Goal: Task Accomplishment & Management: Manage account settings

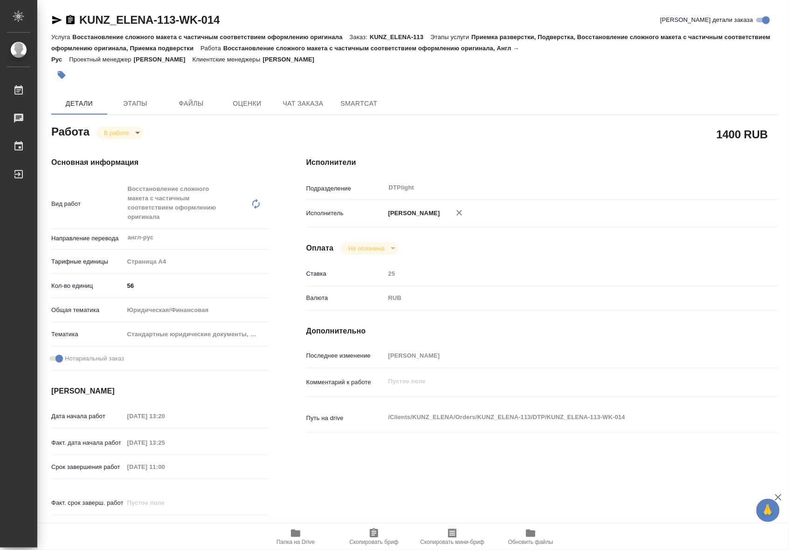
click at [291, 532] on icon "button" at bounding box center [295, 533] width 9 height 7
click at [124, 136] on body "🙏 .cls-1 fill:#fff; AWATERA Riianova Anna Работы 0 Чаты График Выйти KUNZ_ELENA…" at bounding box center [394, 275] width 789 height 550
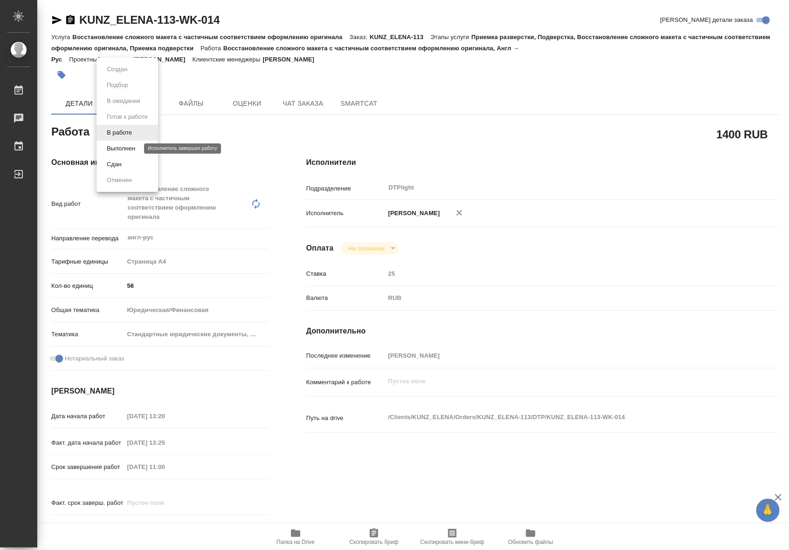
click at [124, 148] on button "Выполнен" at bounding box center [121, 149] width 34 height 10
type textarea "x"
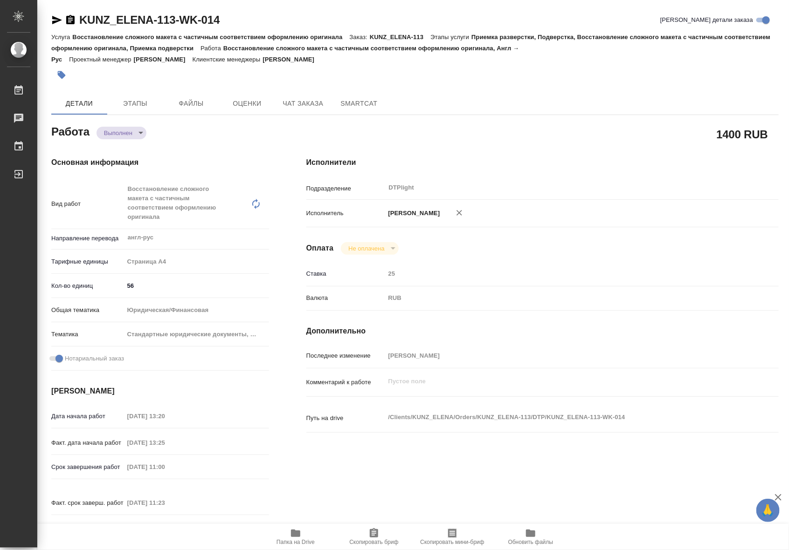
type textarea "x"
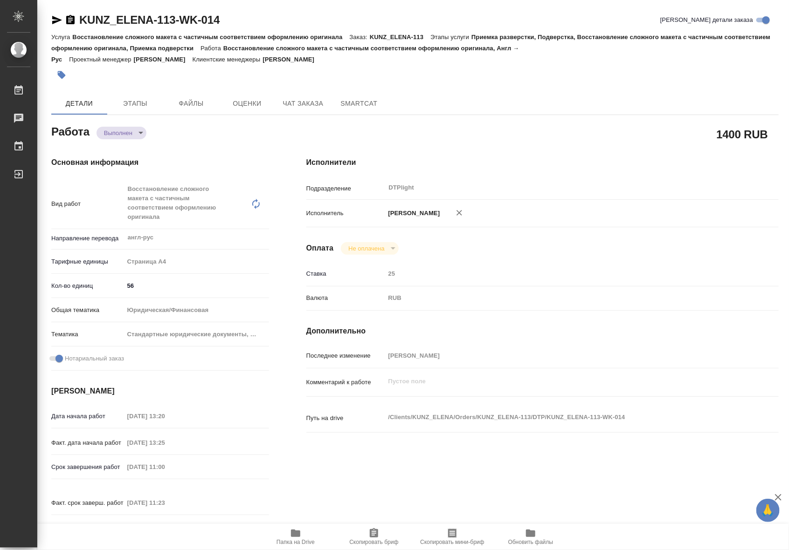
type textarea "x"
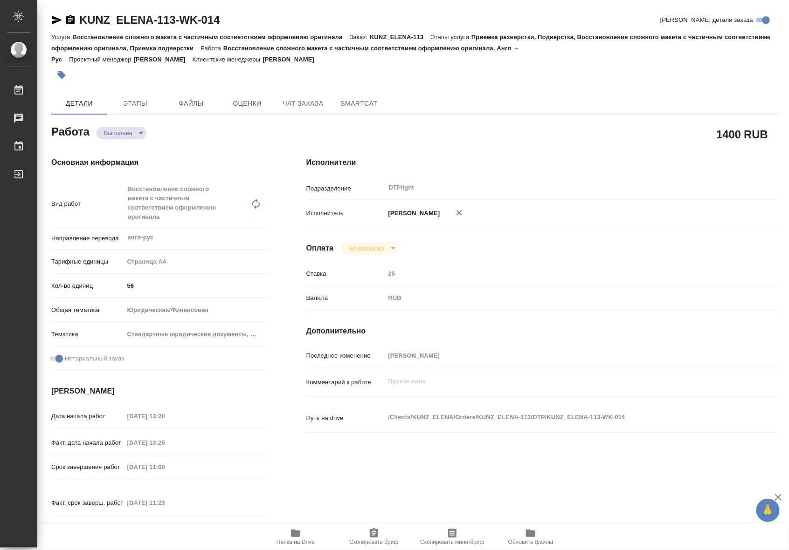
type textarea "x"
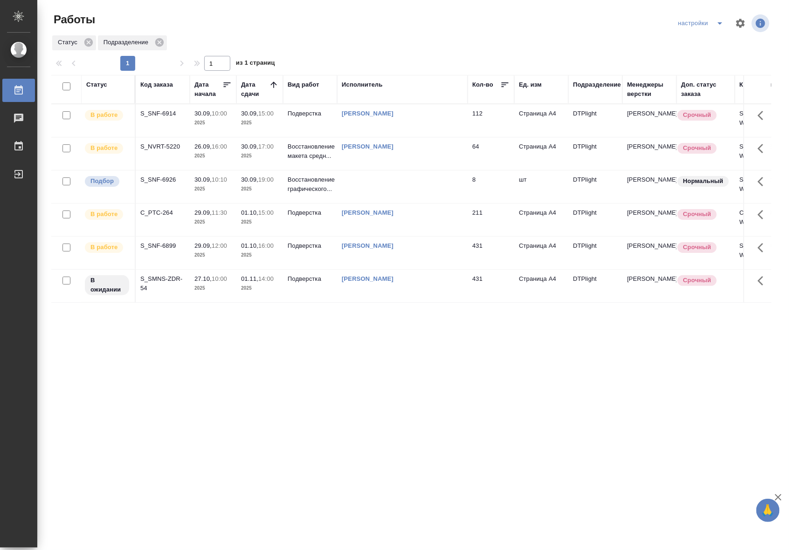
click at [207, 122] on p "2025" at bounding box center [212, 122] width 37 height 9
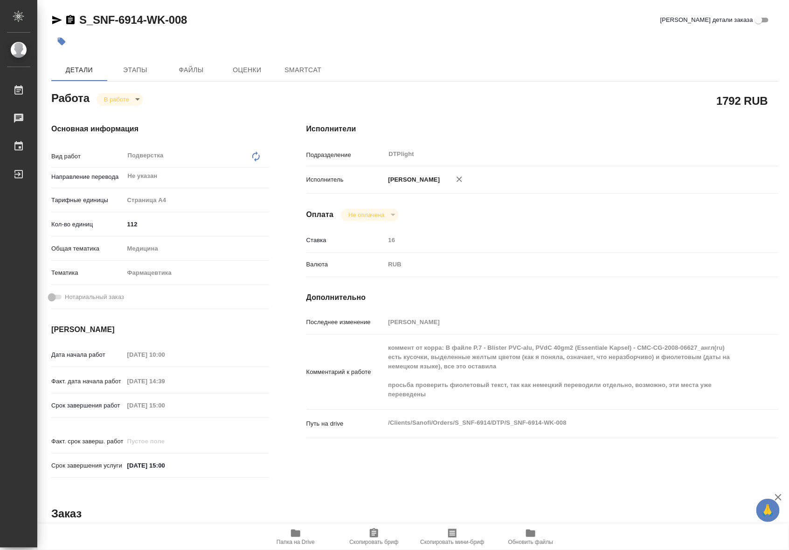
type textarea "x"
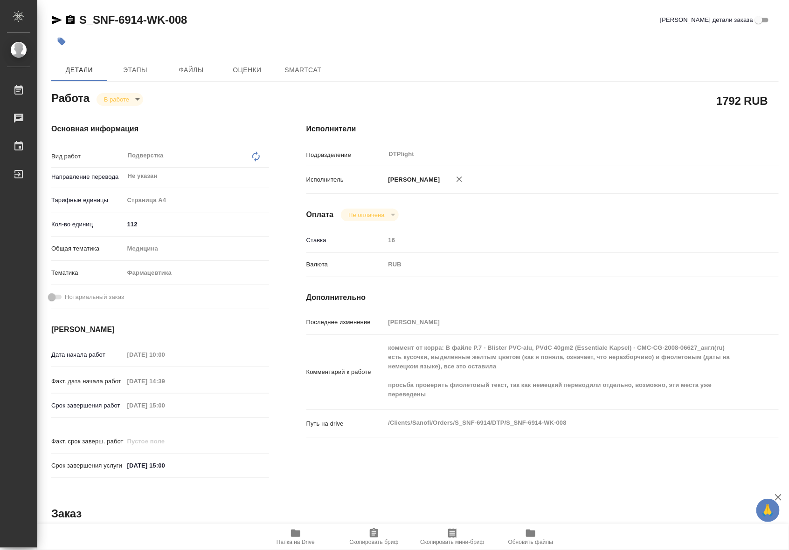
type textarea "x"
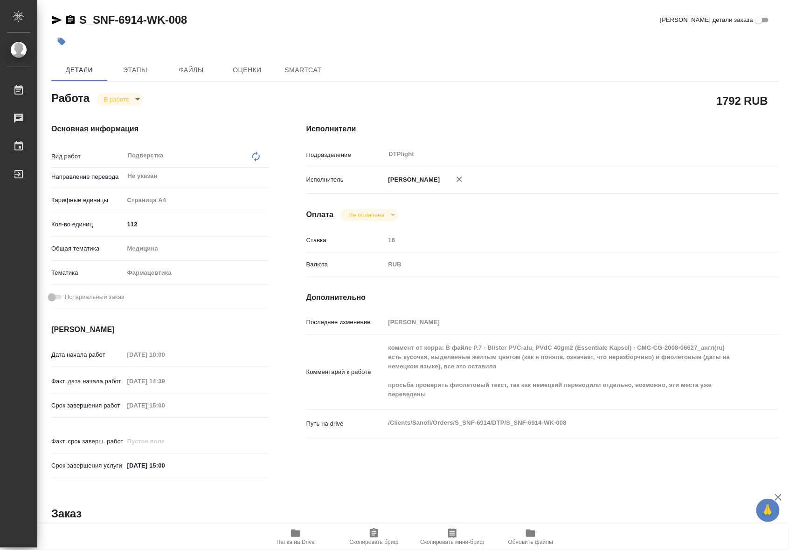
type textarea "x"
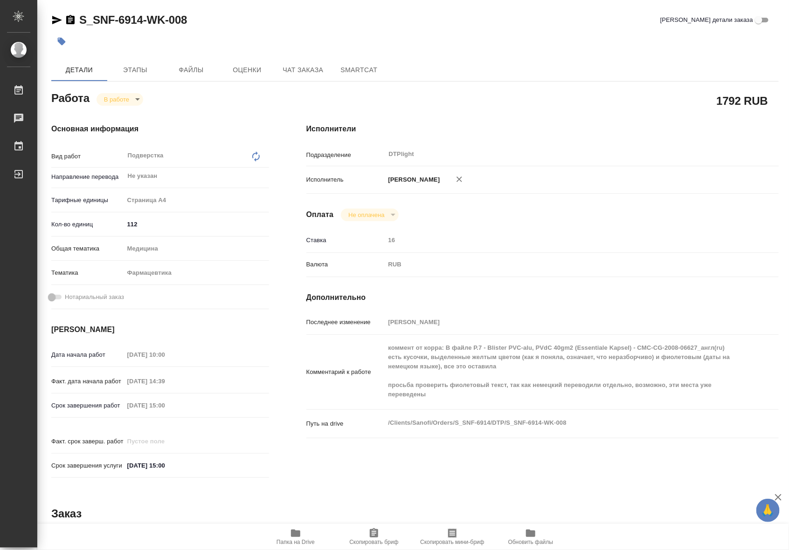
type textarea "x"
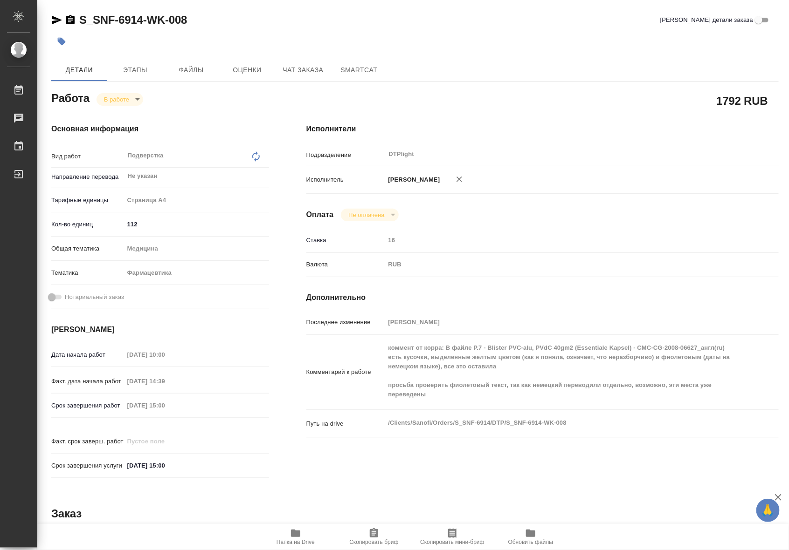
type textarea "x"
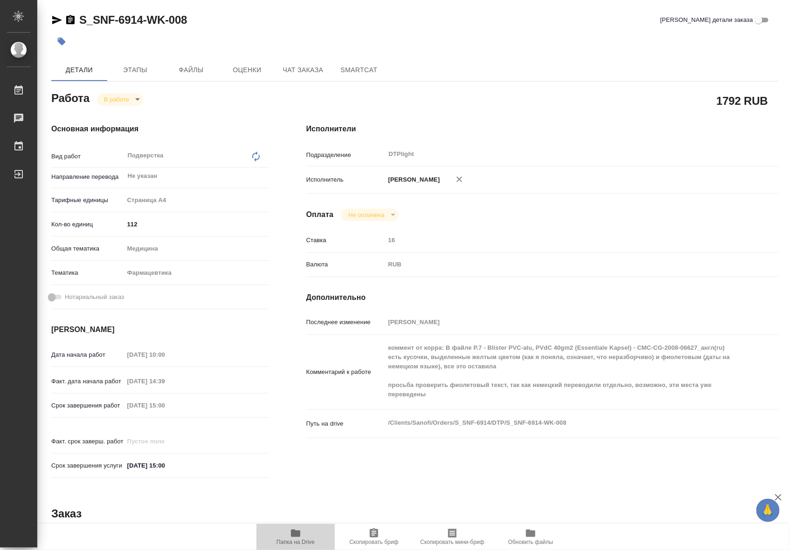
click at [304, 539] on span "Папка на Drive" at bounding box center [295, 542] width 38 height 7
click at [619, 312] on div "Исполнители Подразделение DTPlight ​ Исполнитель Риянова Анна Александровна Опл…" at bounding box center [542, 304] width 509 height 398
click at [291, 536] on icon "button" at bounding box center [295, 533] width 9 height 7
click at [304, 539] on span "Папка на Drive" at bounding box center [295, 542] width 38 height 7
click at [133, 103] on body "🙏 .cls-1 fill:#fff; AWATERA Riianova Anna Работы 0 Чаты График Выйти S_SNF-6914…" at bounding box center [394, 275] width 789 height 550
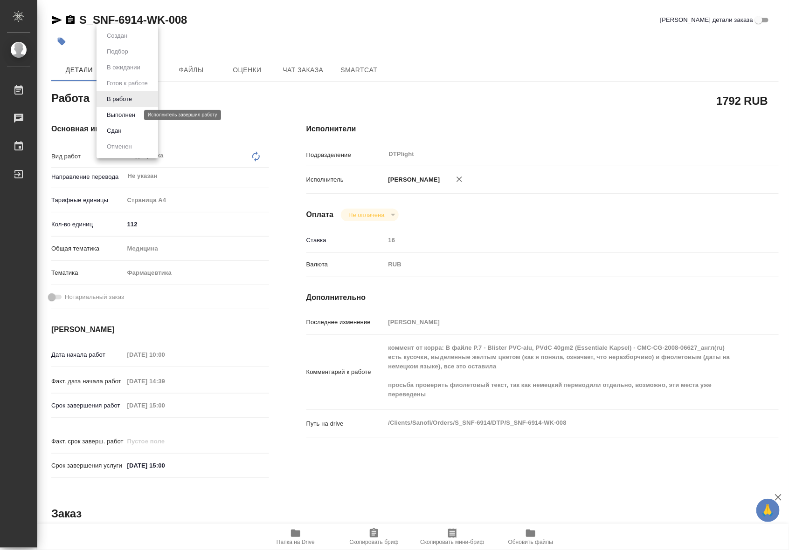
click at [130, 117] on button "Выполнен" at bounding box center [121, 115] width 34 height 10
type textarea "x"
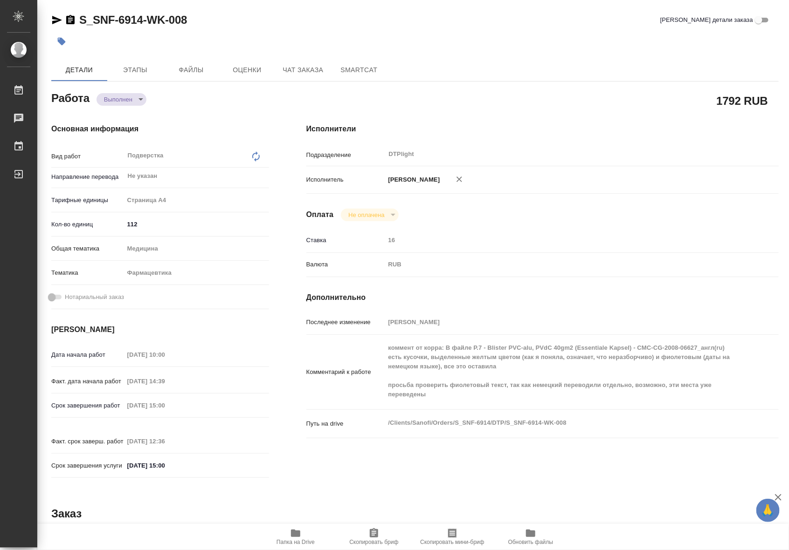
type textarea "x"
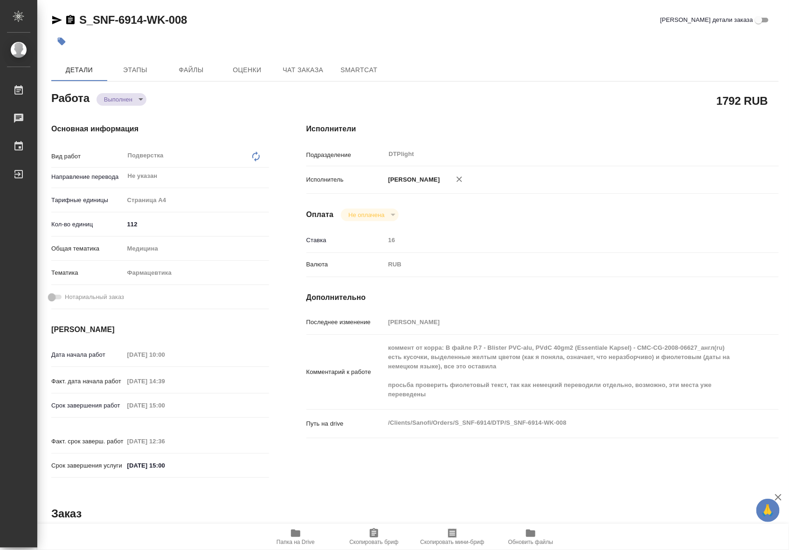
type textarea "x"
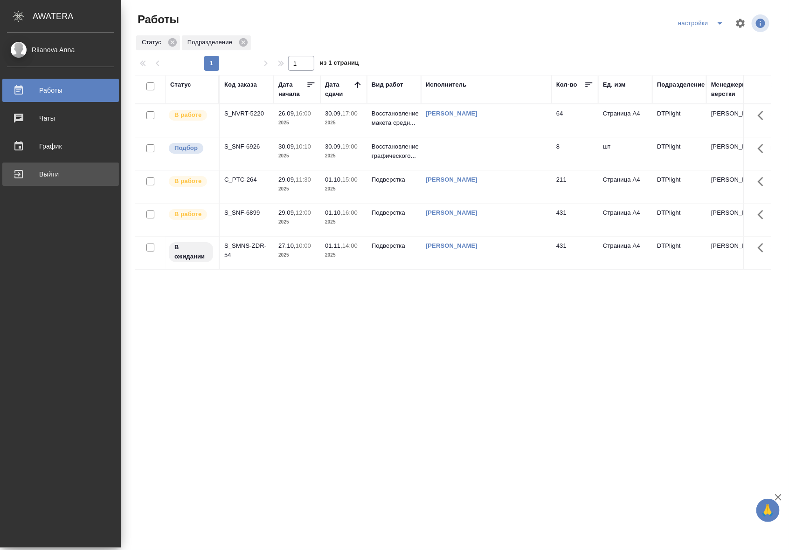
click at [26, 172] on div "Выйти" at bounding box center [60, 174] width 107 height 14
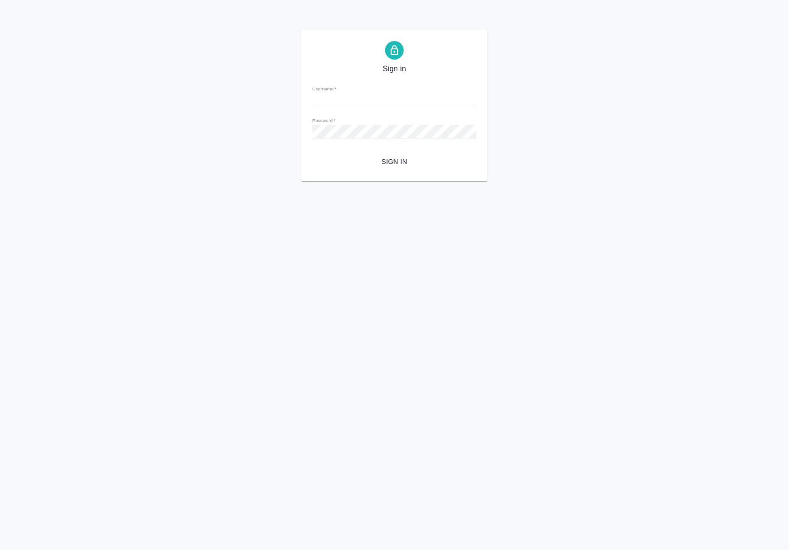
type input "a.riianova@awatera.com"
click at [398, 162] on span "Sign in" at bounding box center [394, 162] width 149 height 12
